Goal: Information Seeking & Learning: Learn about a topic

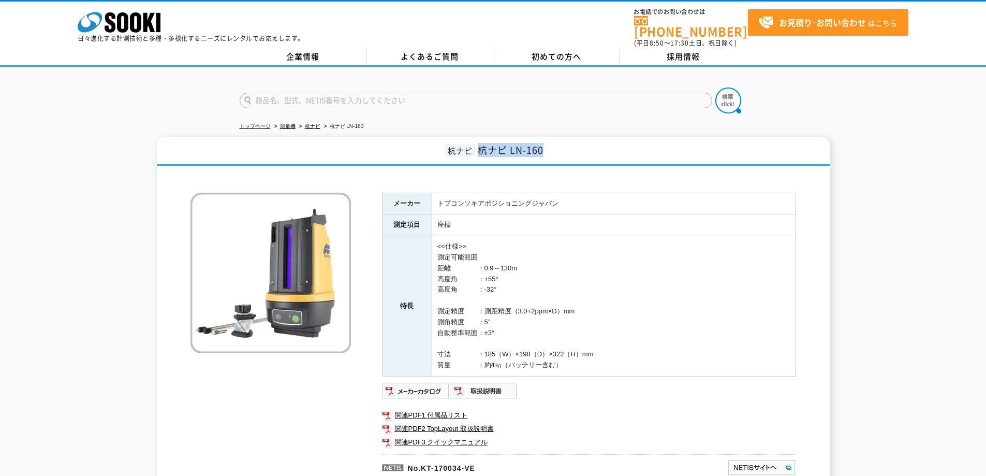
drag, startPoint x: 481, startPoint y: 146, endPoint x: 548, endPoint y: 143, distance: 67.3
click at [548, 143] on h1 "杭ナビ 杭ナビ LN-160" at bounding box center [493, 151] width 673 height 29
copy span "杭ナビ LN-160"
drag, startPoint x: 196, startPoint y: 139, endPoint x: 224, endPoint y: 136, distance: 28.1
click at [197, 139] on h1 "杭ナビ 杭ナビ LN-160" at bounding box center [493, 151] width 673 height 29
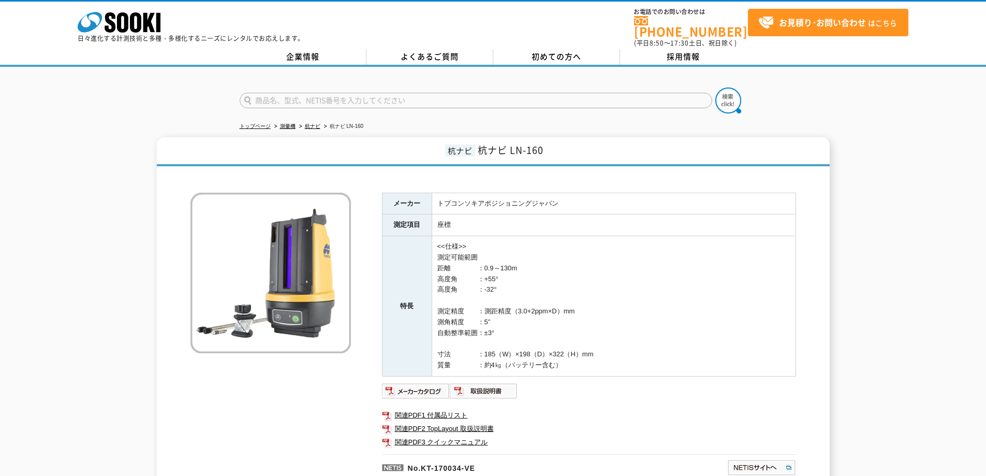
click at [443, 154] on h1 "杭ナビ 杭ナビ LN-160" at bounding box center [493, 151] width 673 height 29
click at [493, 153] on h1 "杭ナビ 杭ナビ LN-160" at bounding box center [493, 151] width 673 height 29
drag, startPoint x: 478, startPoint y: 143, endPoint x: 502, endPoint y: 145, distance: 23.9
click at [502, 145] on span "杭ナビ LN-160" at bounding box center [511, 150] width 66 height 14
click at [500, 145] on span "杭ナビ LN-160" at bounding box center [511, 150] width 66 height 14
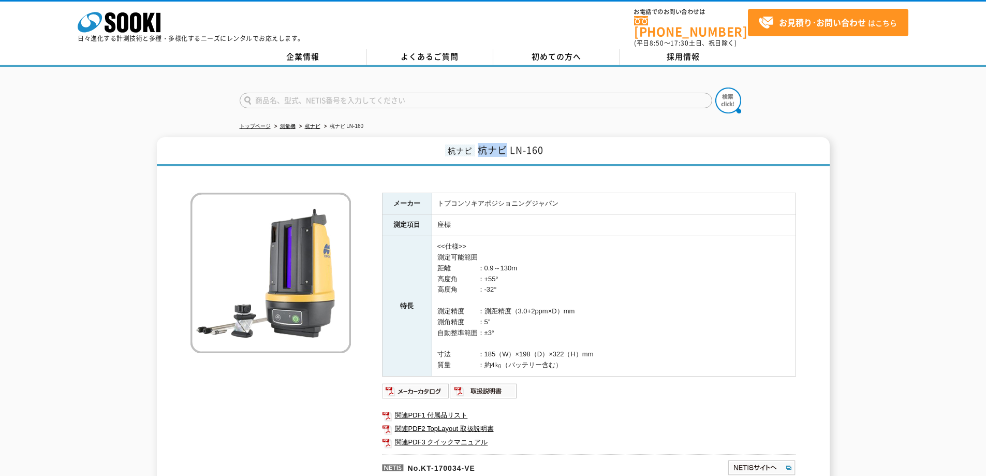
drag, startPoint x: 480, startPoint y: 143, endPoint x: 504, endPoint y: 143, distance: 24.3
click at [504, 143] on span "杭ナビ LN-160" at bounding box center [511, 150] width 66 height 14
copy span "杭ナビ"
click at [0, 137] on div "杭ナビ 杭ナビ LN-160 メーカー トプコンソキアポジショニングジャパン 測定項目 座標 特長 <<仕様>> 測定可能範囲 距離　　　　：0.9～130m…" at bounding box center [493, 316] width 986 height 359
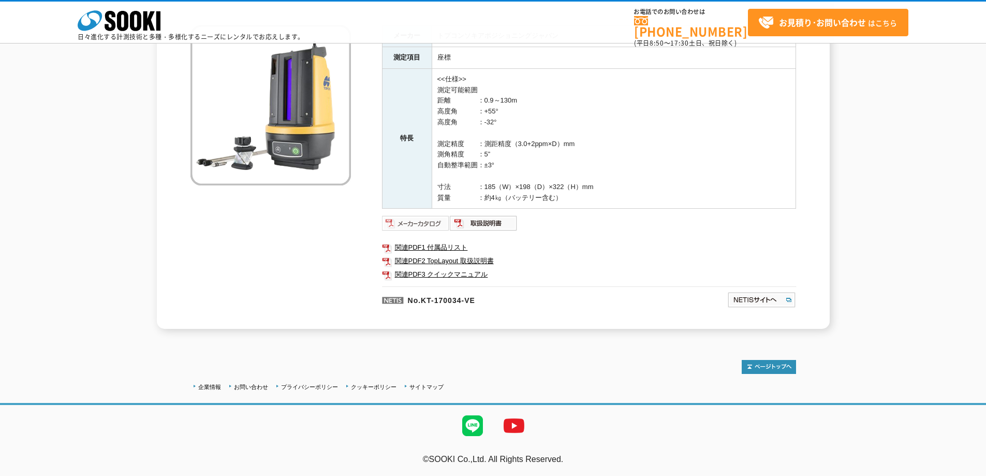
click at [419, 218] on img at bounding box center [416, 223] width 68 height 17
